Goal: Check status

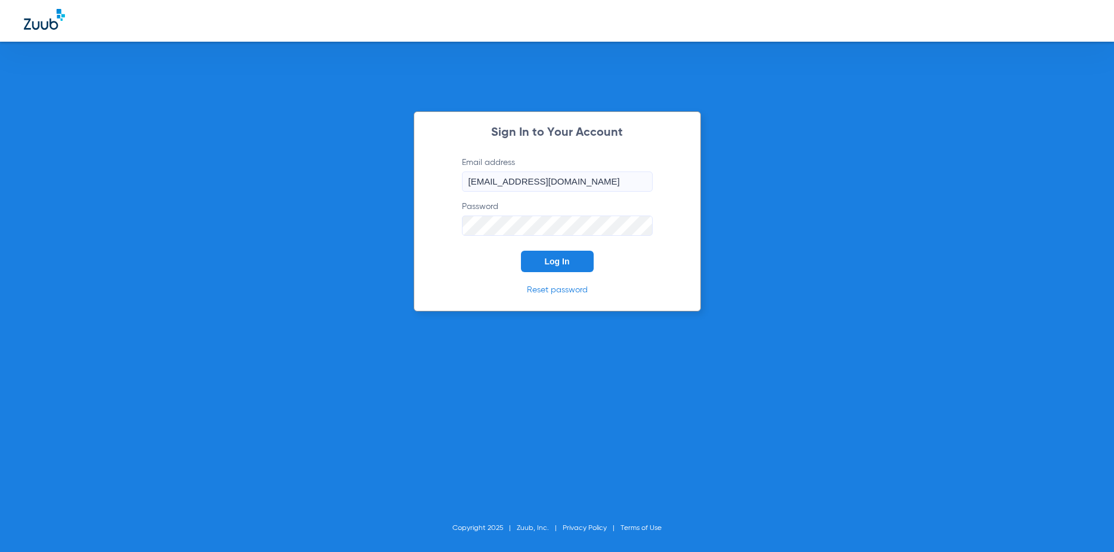
click at [570, 272] on button "Log In" at bounding box center [557, 261] width 73 height 21
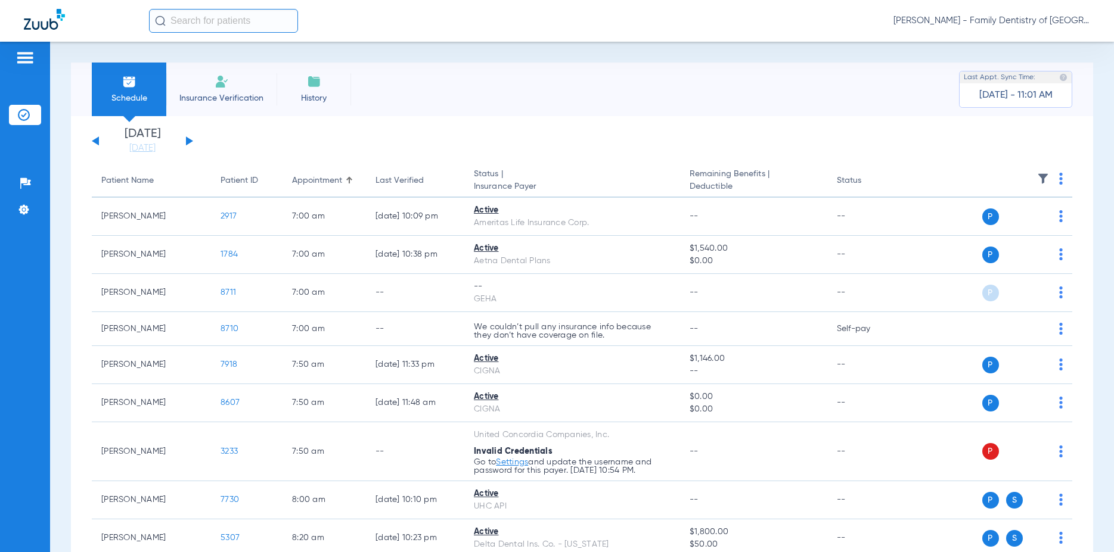
click at [188, 139] on button at bounding box center [189, 140] width 7 height 9
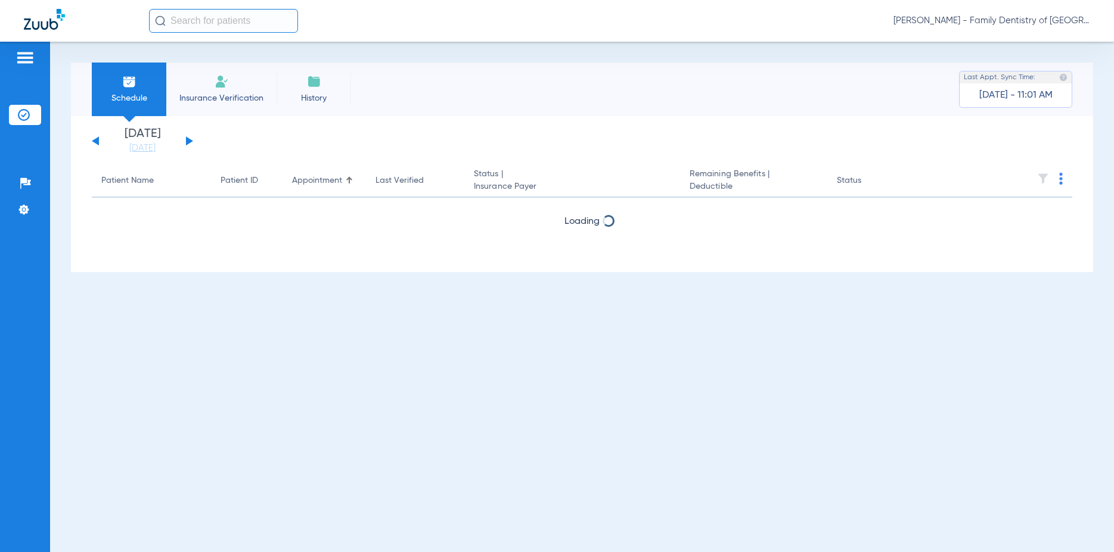
click at [188, 139] on button at bounding box center [189, 140] width 7 height 9
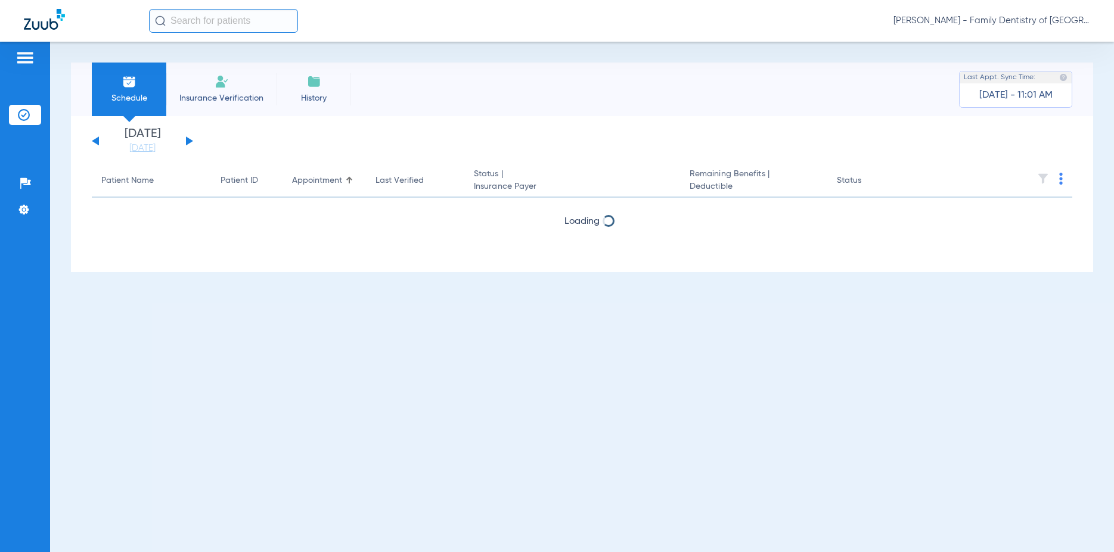
click at [188, 139] on button at bounding box center [189, 140] width 7 height 9
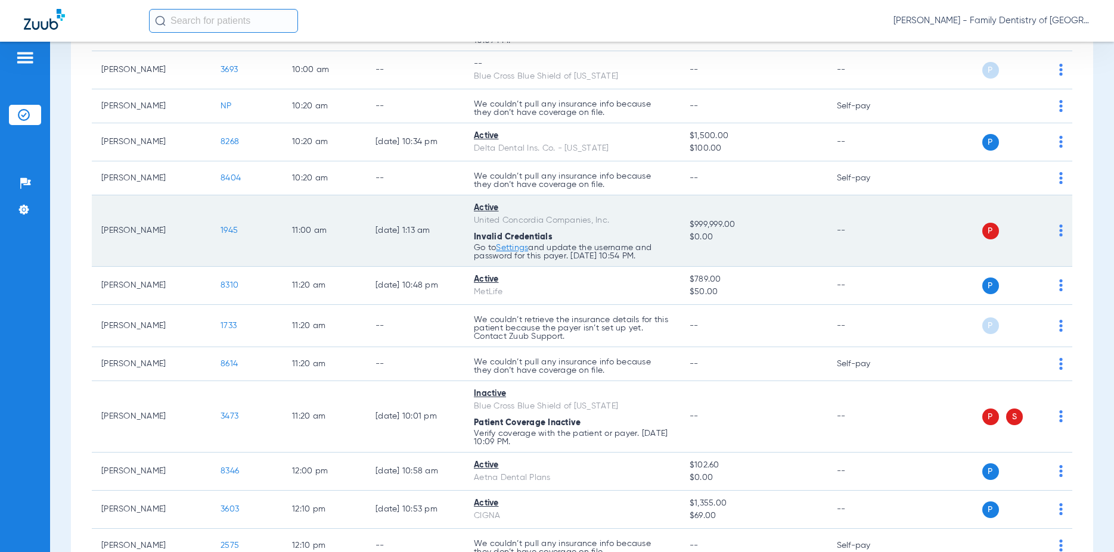
scroll to position [815, 0]
